Goal: Task Accomplishment & Management: Manage account settings

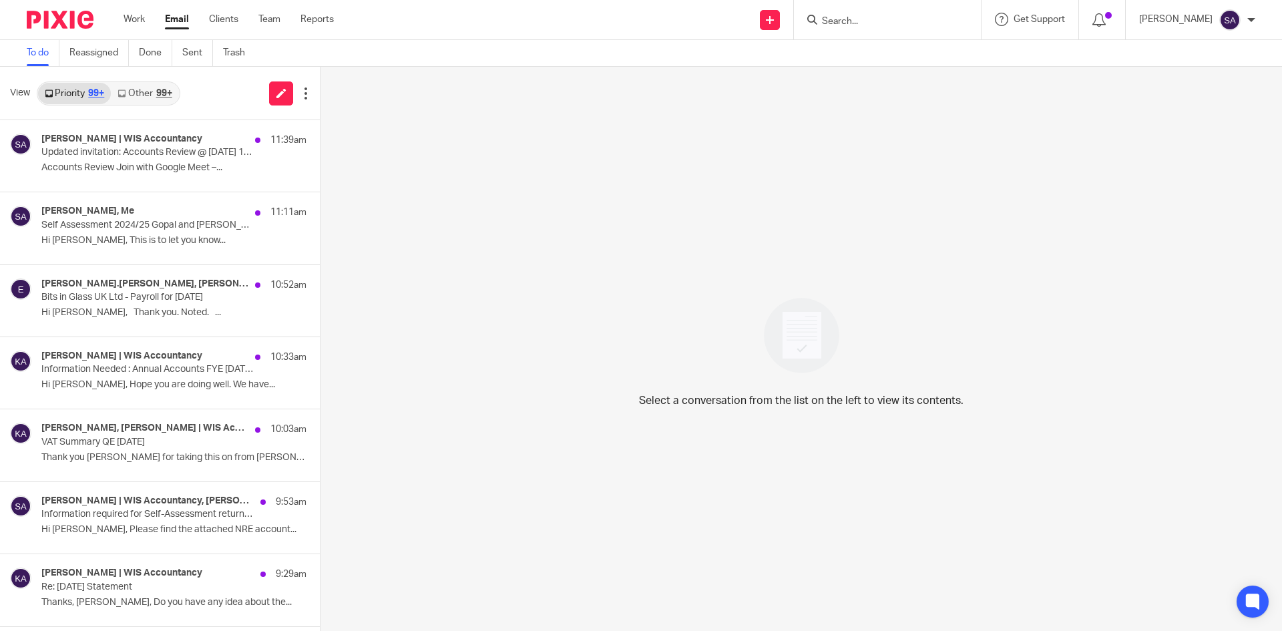
click at [836, 18] on input "Search" at bounding box center [881, 22] width 120 height 12
type input "thinkobje"
click at [893, 56] on link at bounding box center [931, 57] width 226 height 31
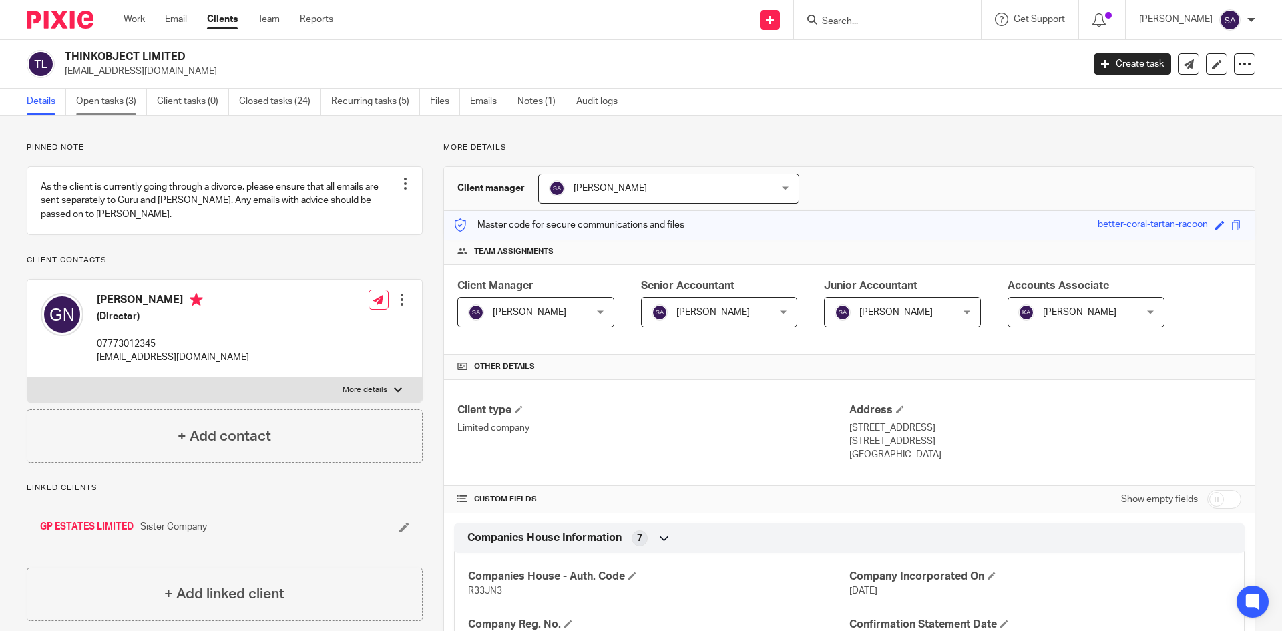
click at [115, 97] on link "Open tasks (3)" at bounding box center [111, 102] width 71 height 26
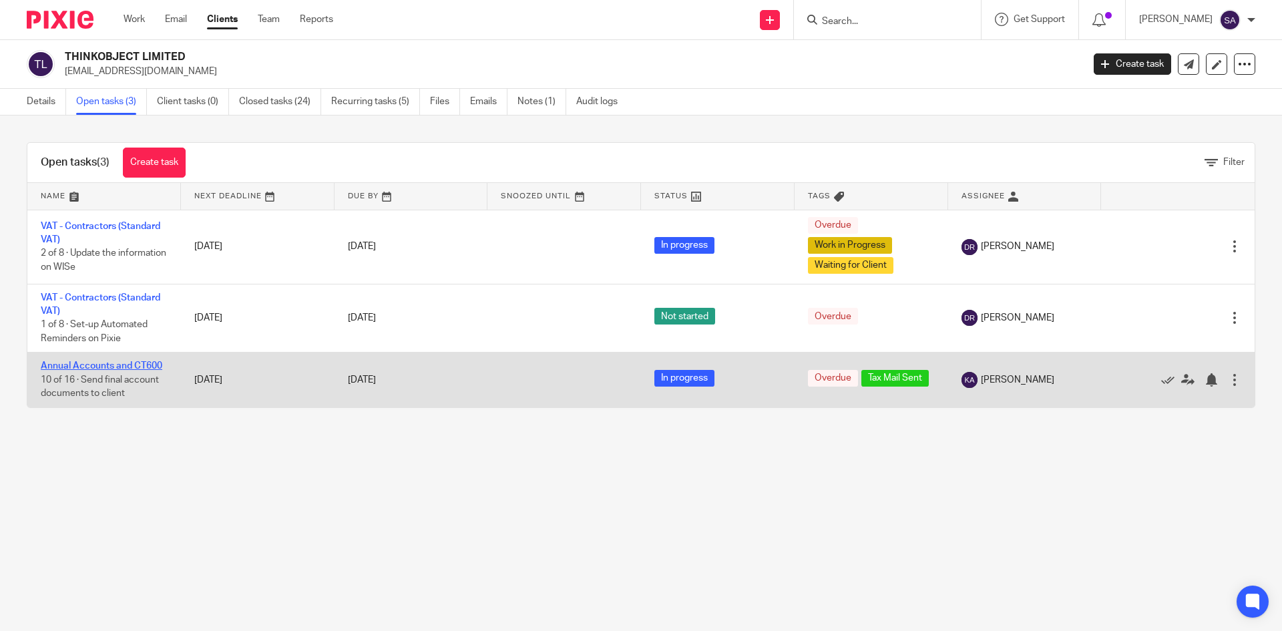
click at [100, 365] on link "Annual Accounts and CT600" at bounding box center [102, 365] width 122 height 9
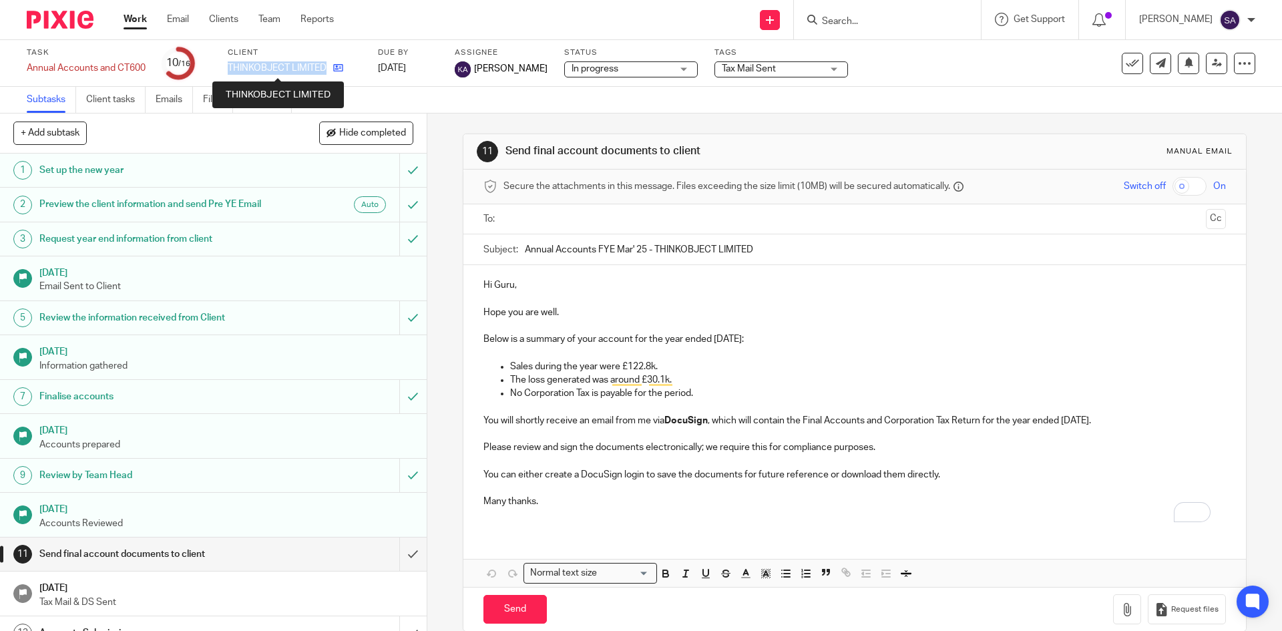
drag, startPoint x: 223, startPoint y: 69, endPoint x: 329, endPoint y: 73, distance: 105.6
click at [329, 73] on div "Task Annual Accounts and CT600 Save Annual Accounts and CT600 10 /16 Client THI…" at bounding box center [539, 63] width 1024 height 32
copy div "THINKOBJECT LIMITED"
click at [776, 64] on span "Tax Mail Sent" at bounding box center [749, 68] width 54 height 9
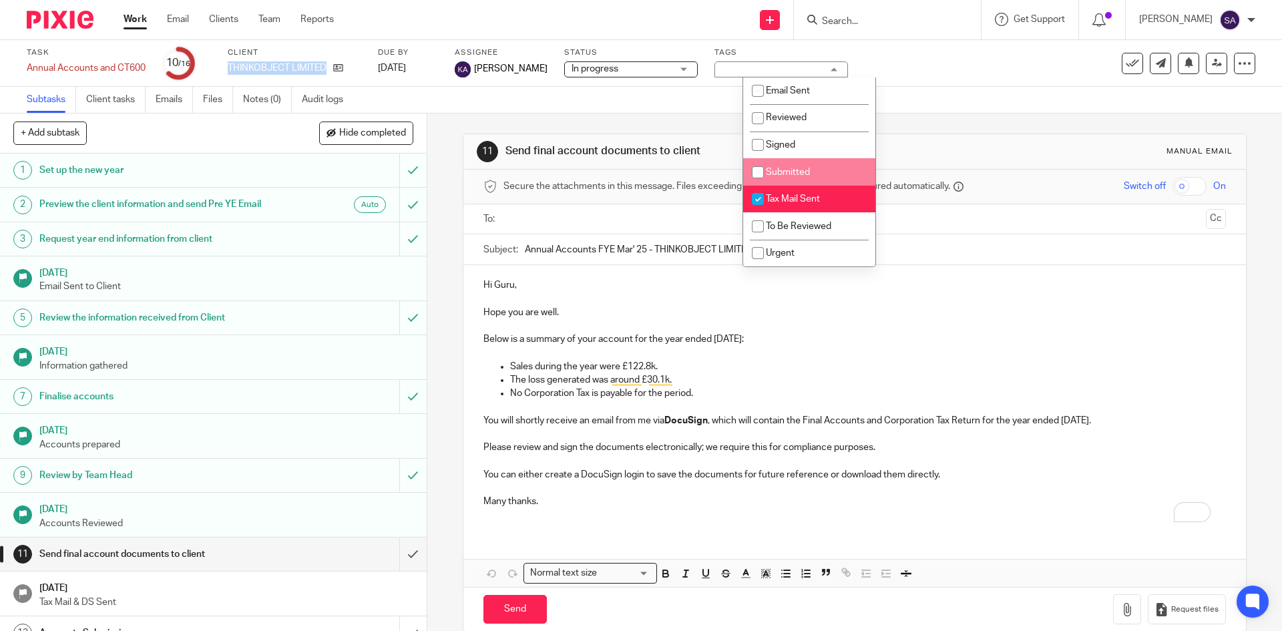
click at [769, 166] on input "checkbox" at bounding box center [757, 172] width 25 height 25
checkbox input "true"
click at [759, 195] on input "checkbox" at bounding box center [757, 198] width 25 height 25
checkbox input "false"
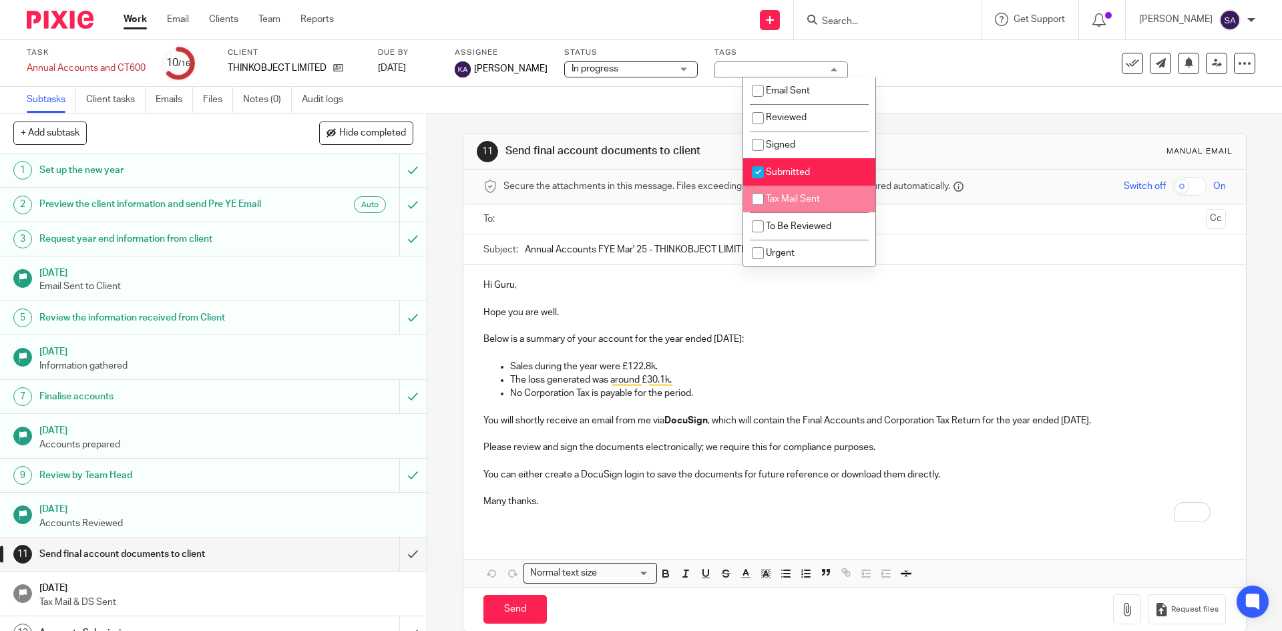
click at [915, 120] on div "11 Send final account documents to client Manual email Secure the attachments i…" at bounding box center [854, 383] width 783 height 538
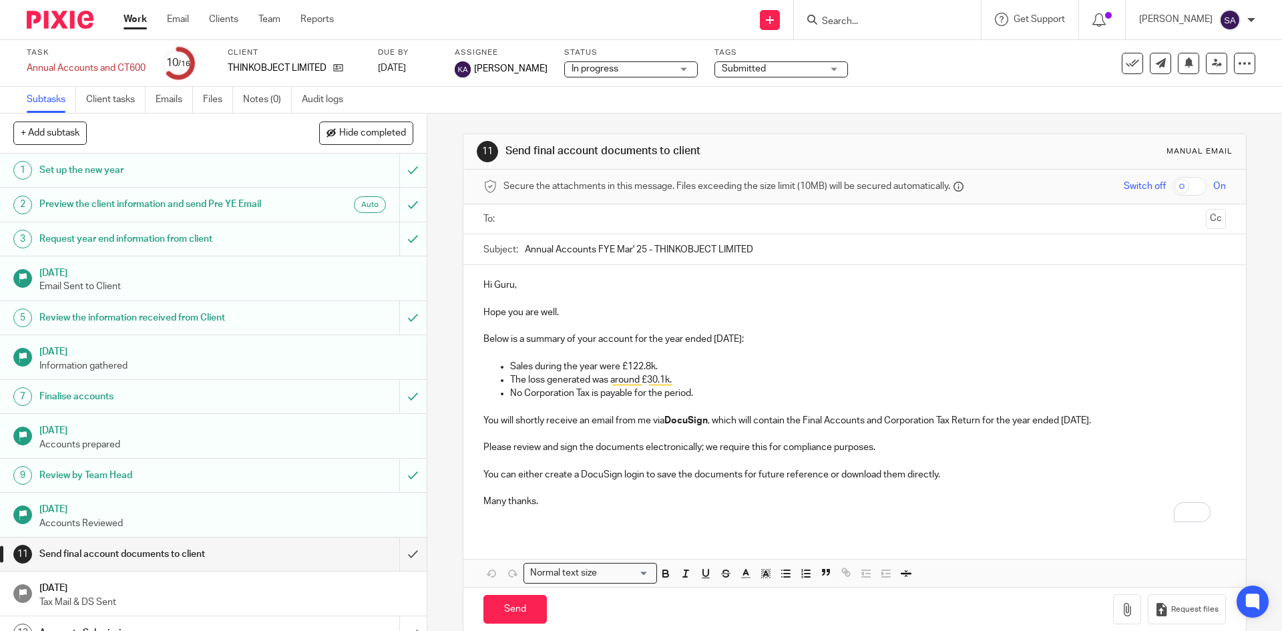
drag, startPoint x: 872, startPoint y: 13, endPoint x: 847, endPoint y: 17, distance: 25.6
click at [862, 15] on form at bounding box center [892, 19] width 142 height 17
click at [845, 17] on input "Search" at bounding box center [881, 22] width 120 height 12
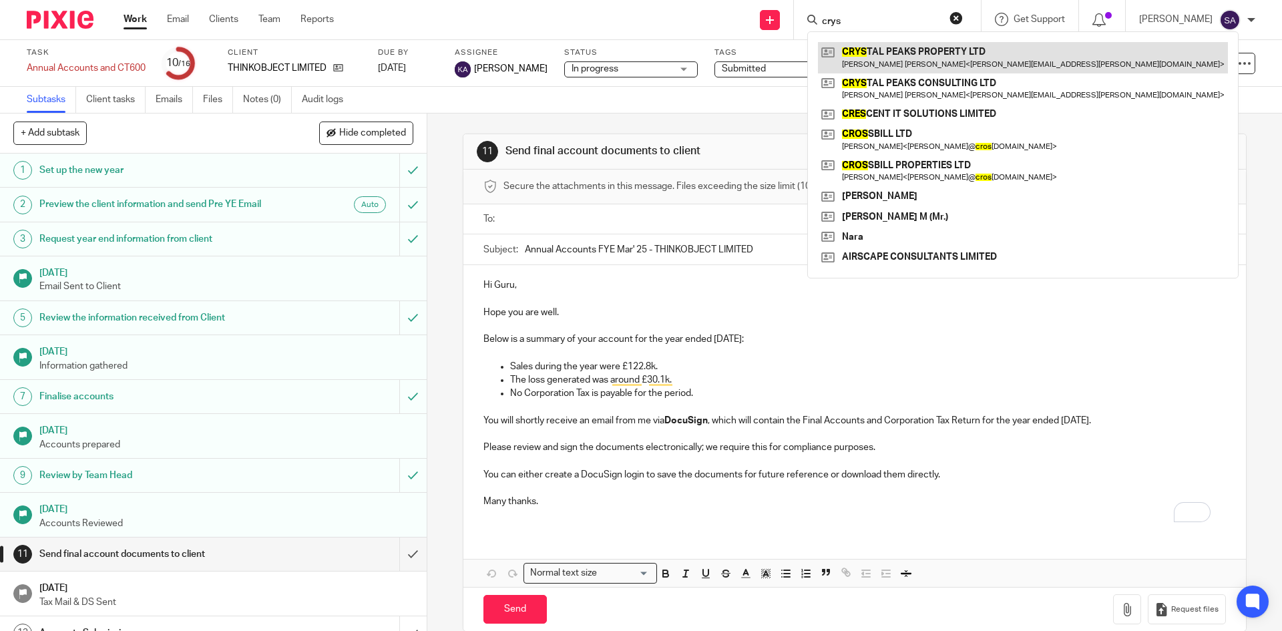
type input "crys"
click at [923, 52] on link at bounding box center [1023, 57] width 410 height 31
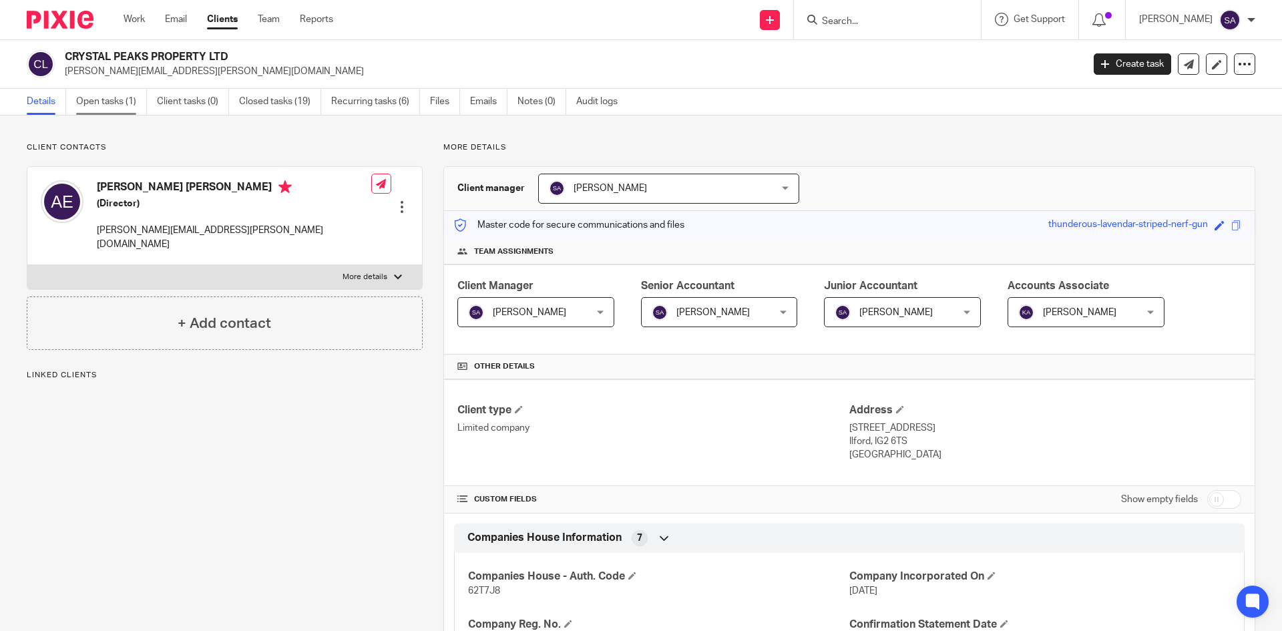
click at [105, 102] on link "Open tasks (1)" at bounding box center [111, 102] width 71 height 26
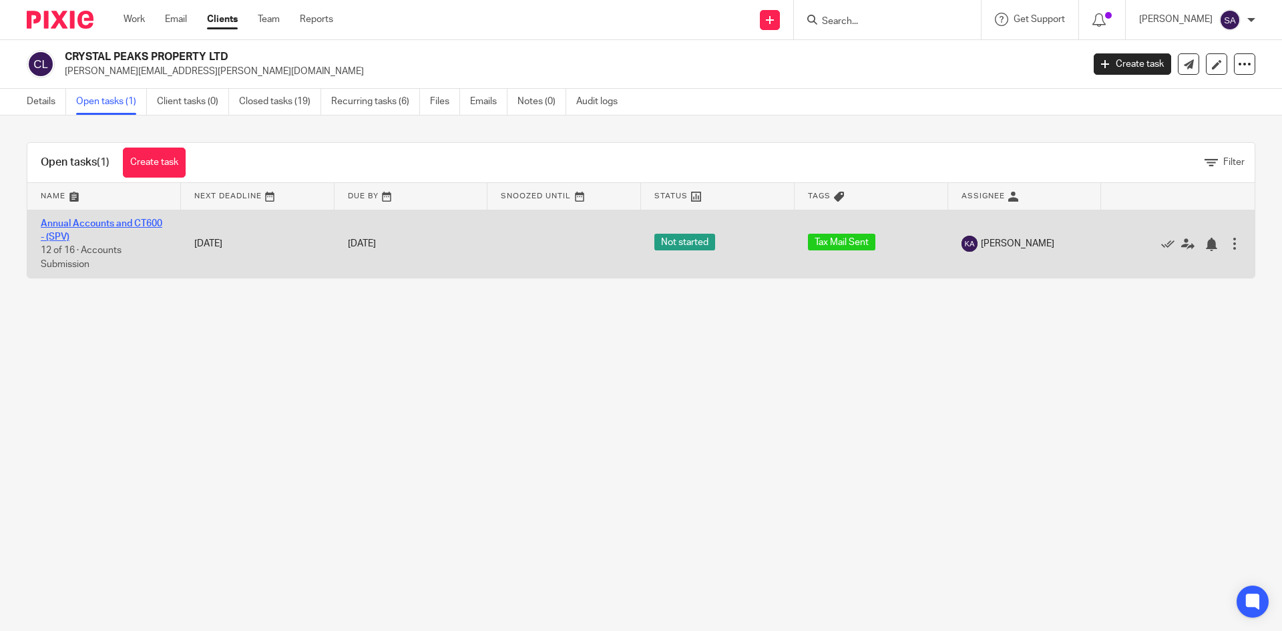
click at [74, 223] on link "Annual Accounts and CT600 - (SPV)" at bounding box center [102, 230] width 122 height 23
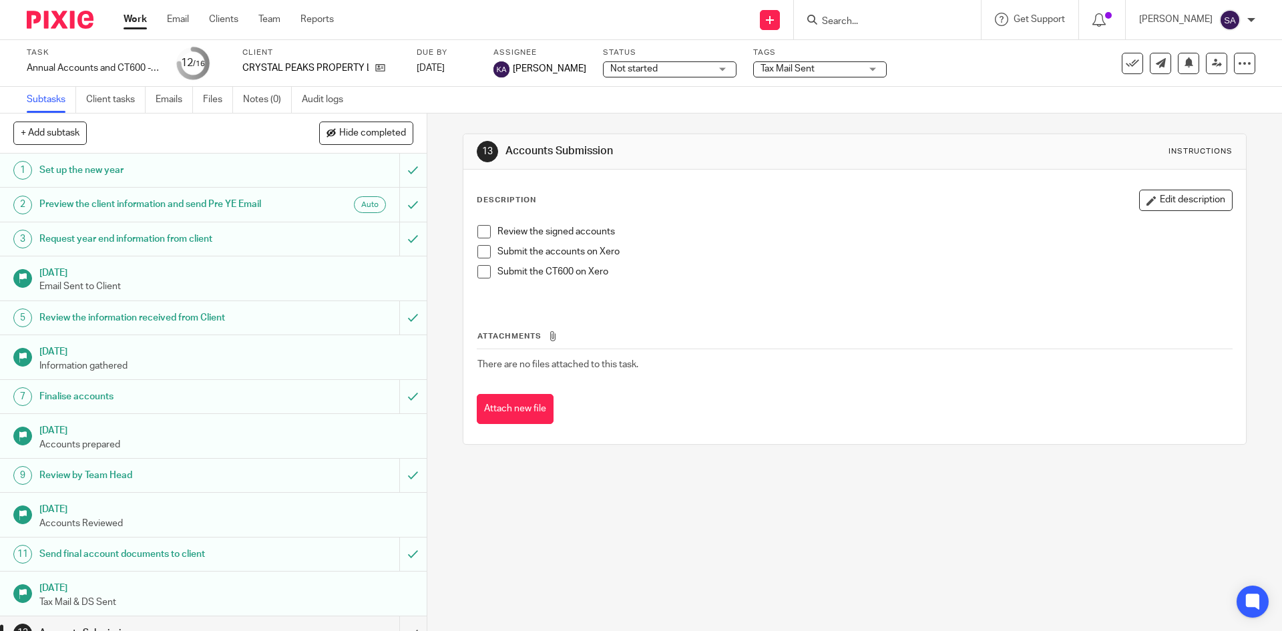
click at [859, 67] on span "Tax Mail Sent" at bounding box center [811, 69] width 100 height 14
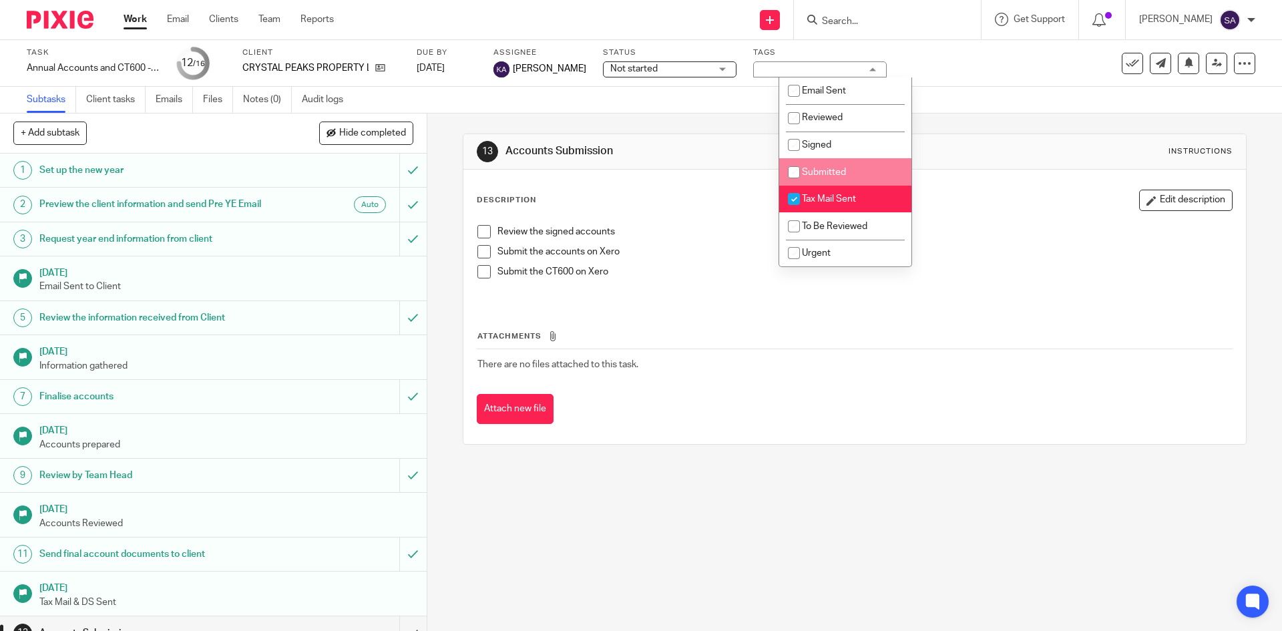
click at [797, 173] on input "checkbox" at bounding box center [793, 172] width 25 height 25
checkbox input "true"
click at [792, 196] on input "checkbox" at bounding box center [793, 198] width 25 height 25
checkbox input "false"
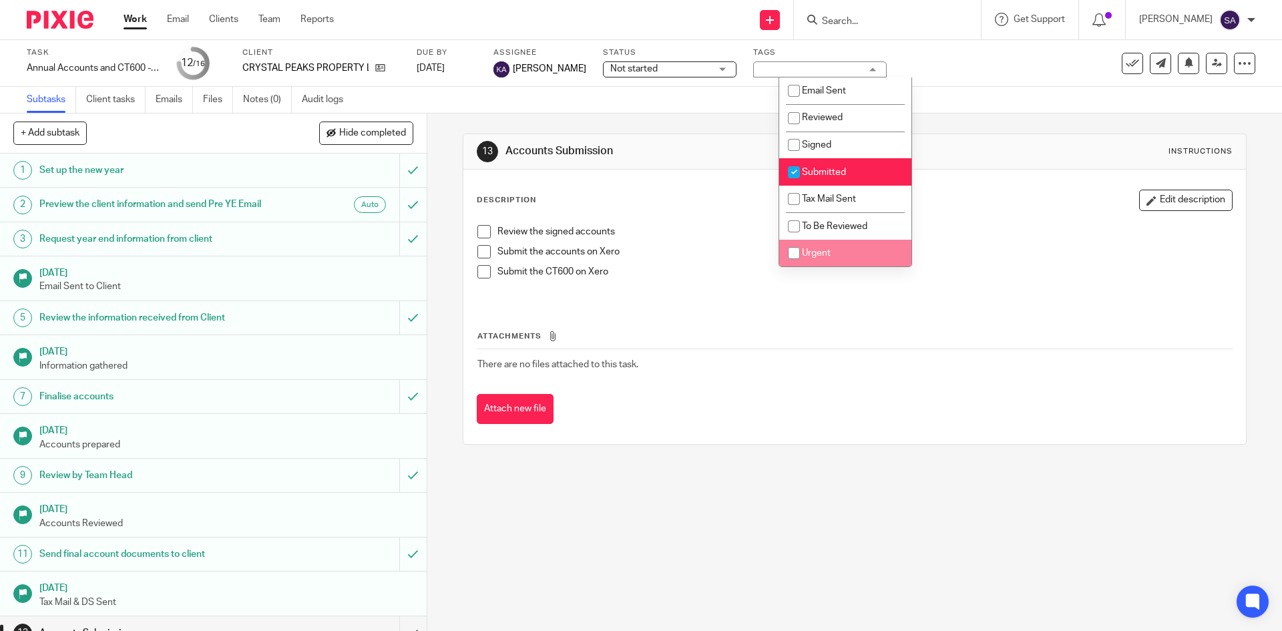
click at [801, 475] on div "13 Accounts Submission Instructions Description Edit description Review the sig…" at bounding box center [854, 373] width 855 height 518
